Goal: Task Accomplishment & Management: Manage account settings

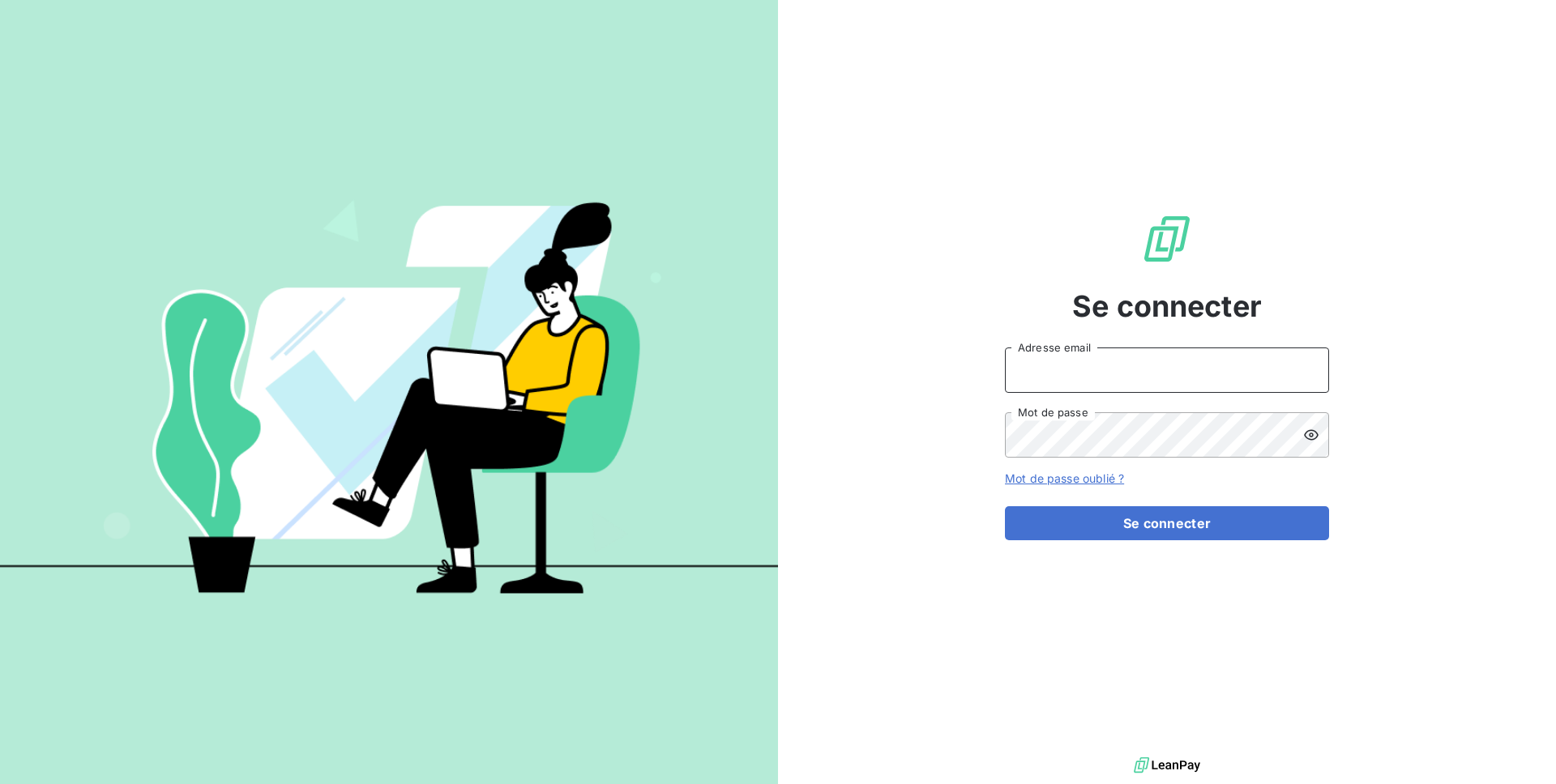
type input "[EMAIL_ADDRESS][DOMAIN_NAME]"
click at [1123, 370] on input "[EMAIL_ADDRESS][DOMAIN_NAME]" at bounding box center [1167, 370] width 324 height 45
click at [1066, 374] on input "[EMAIL_ADDRESS][DOMAIN_NAME]" at bounding box center [1167, 370] width 324 height 45
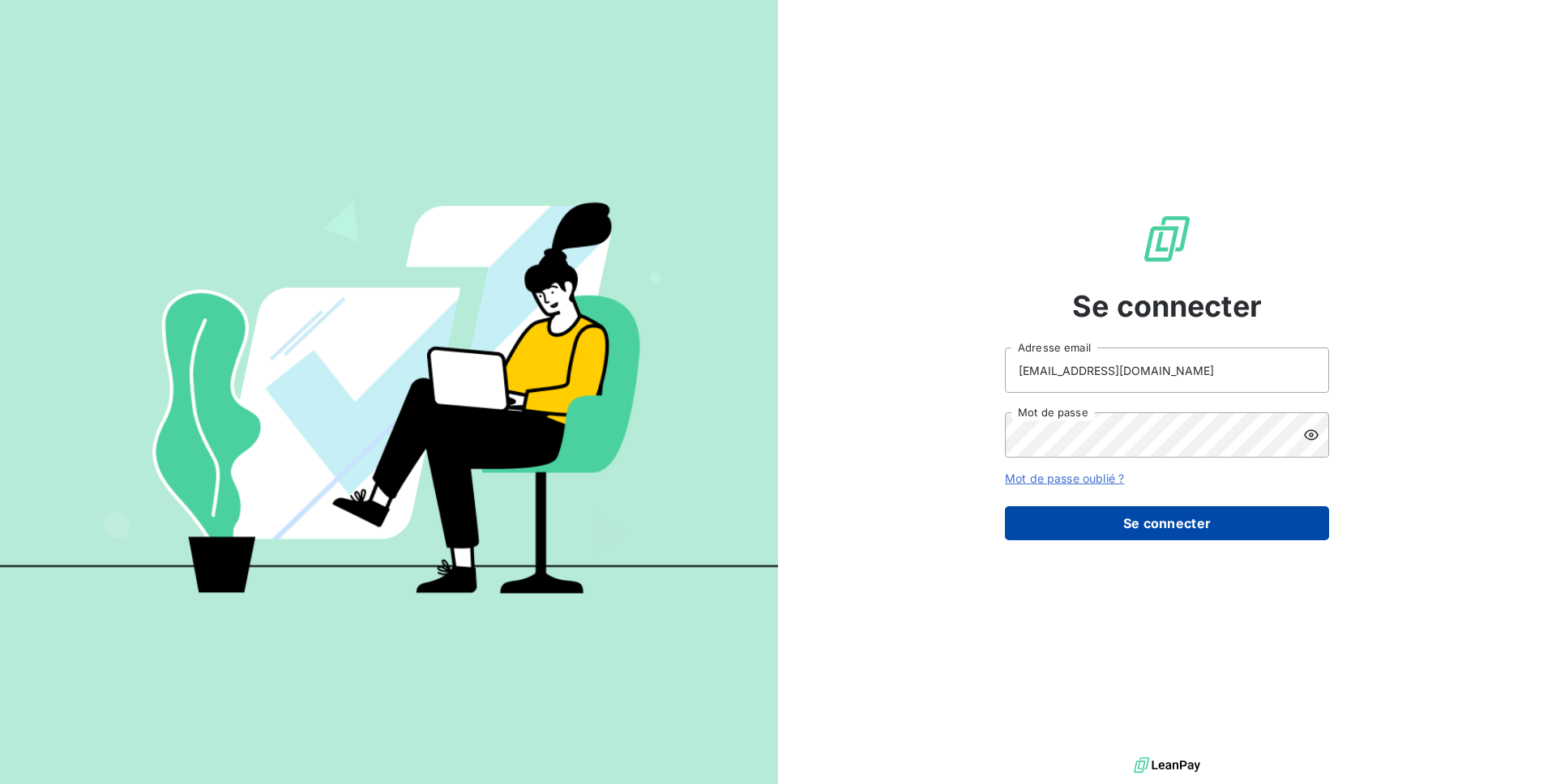
click at [1154, 517] on button "Se connecter" at bounding box center [1167, 523] width 324 height 34
